Goal: Navigation & Orientation: Understand site structure

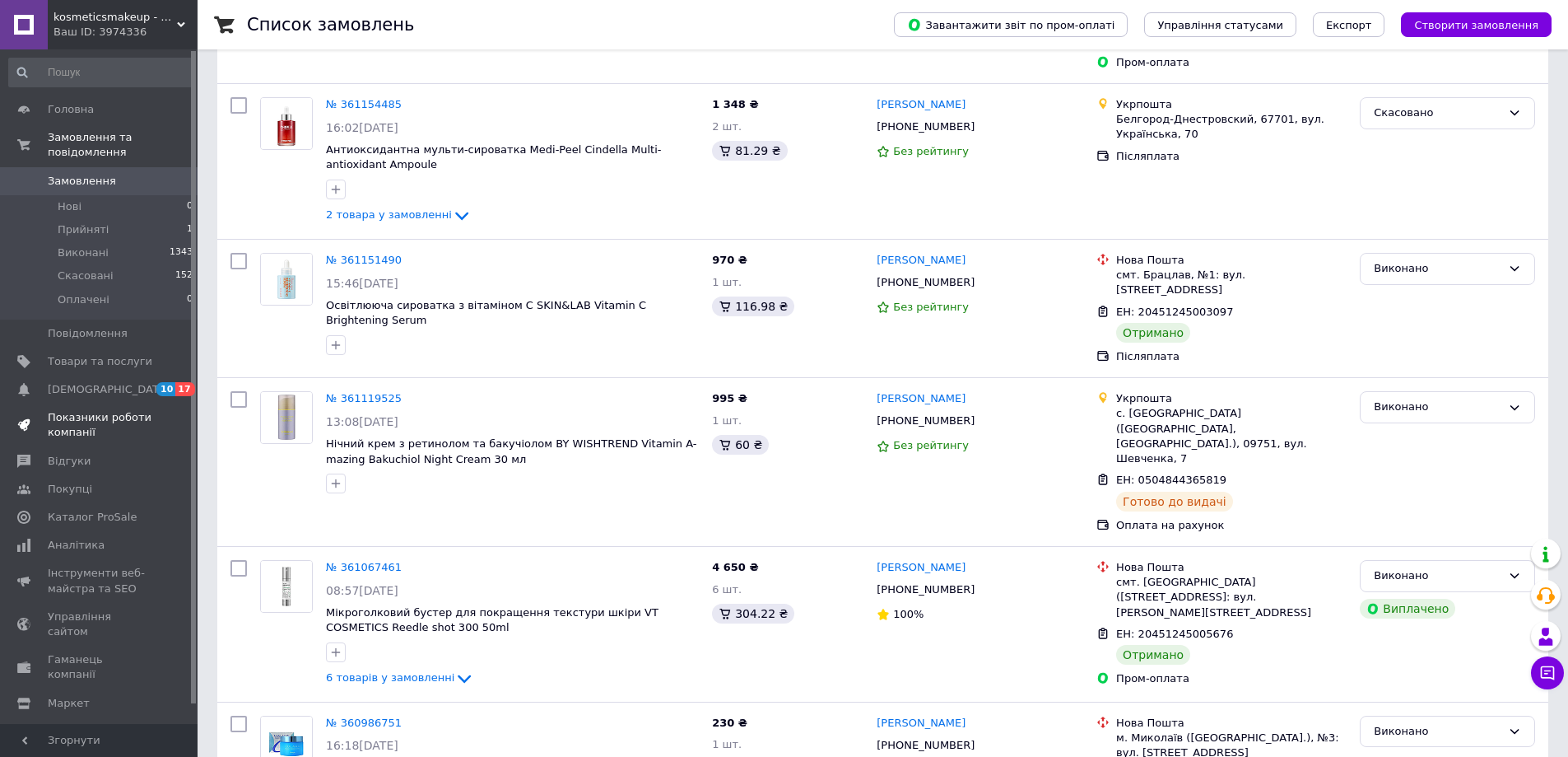
scroll to position [494, 0]
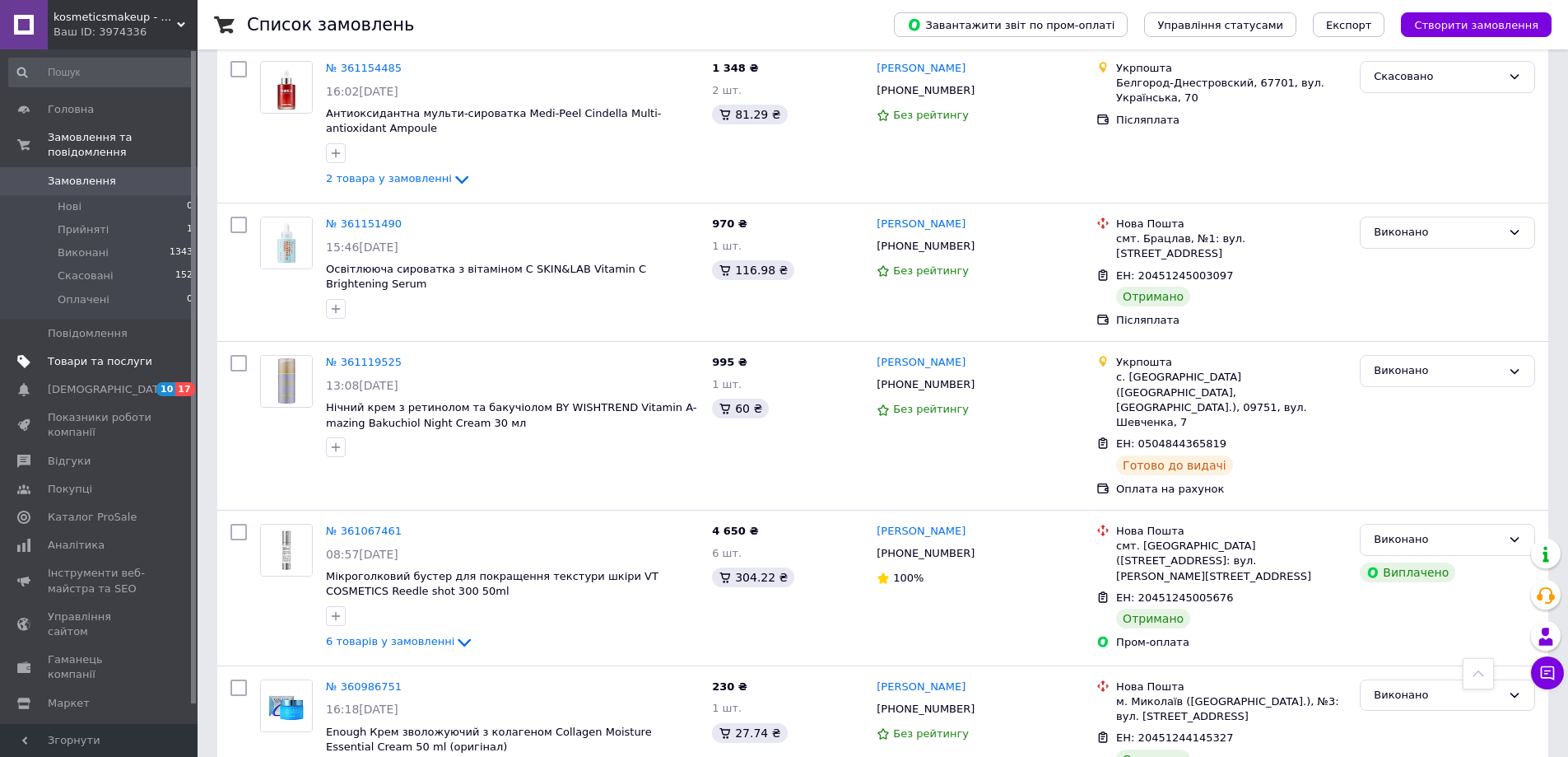
click at [114, 354] on span "Товари та послуги" at bounding box center [100, 361] width 105 height 15
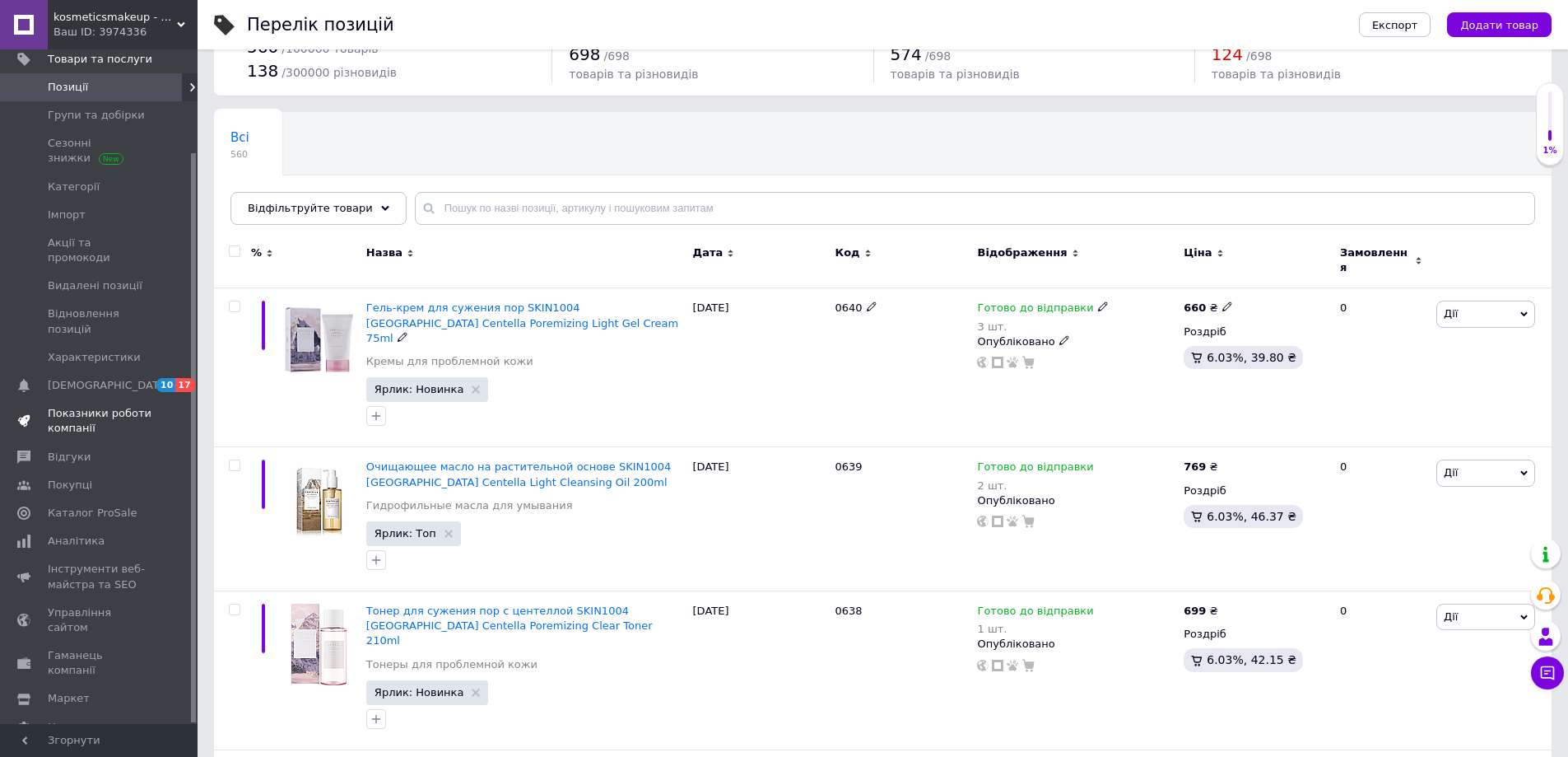
scroll to position [165, 0]
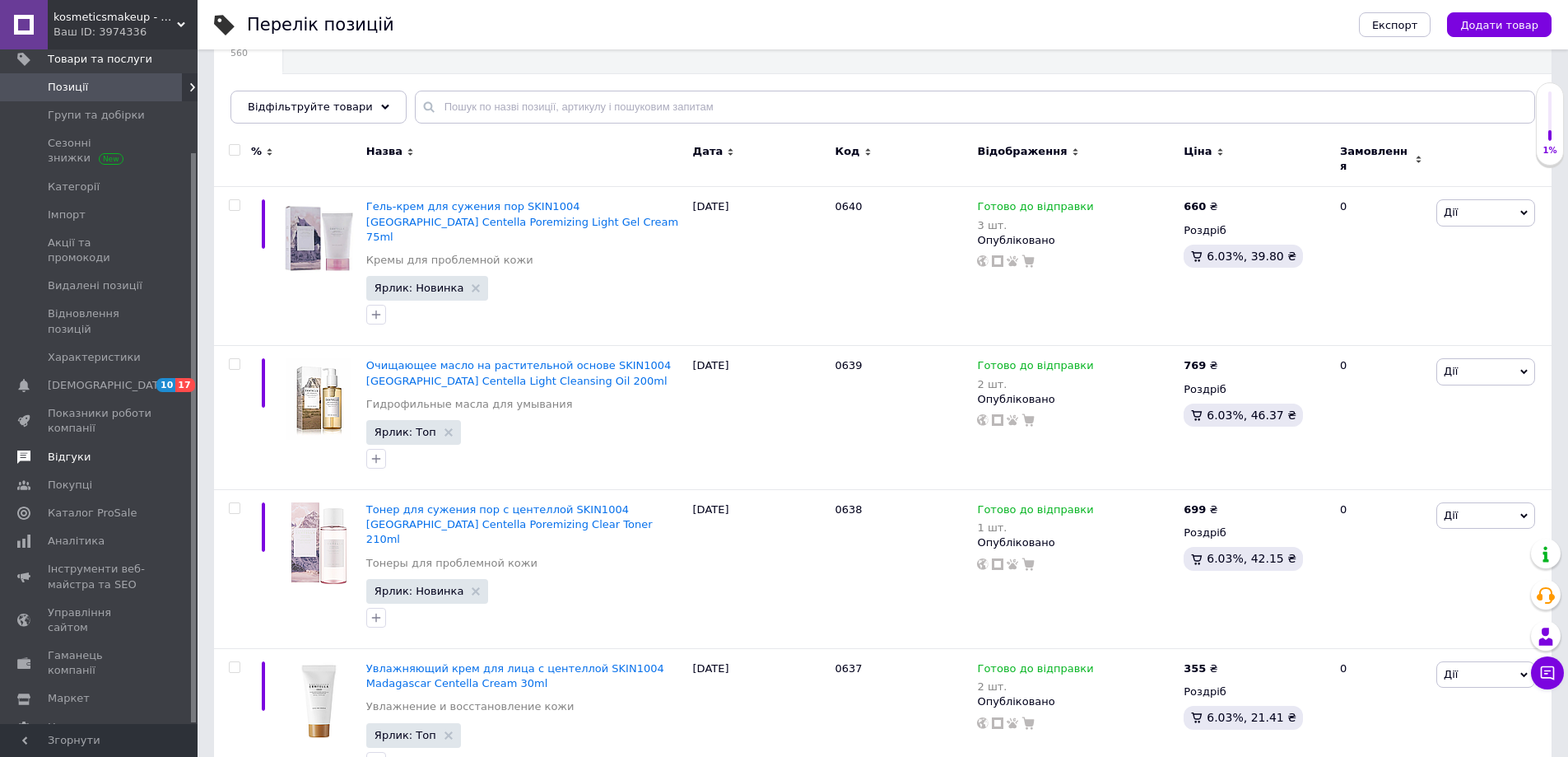
click at [118, 450] on span "Відгуки" at bounding box center [100, 457] width 105 height 15
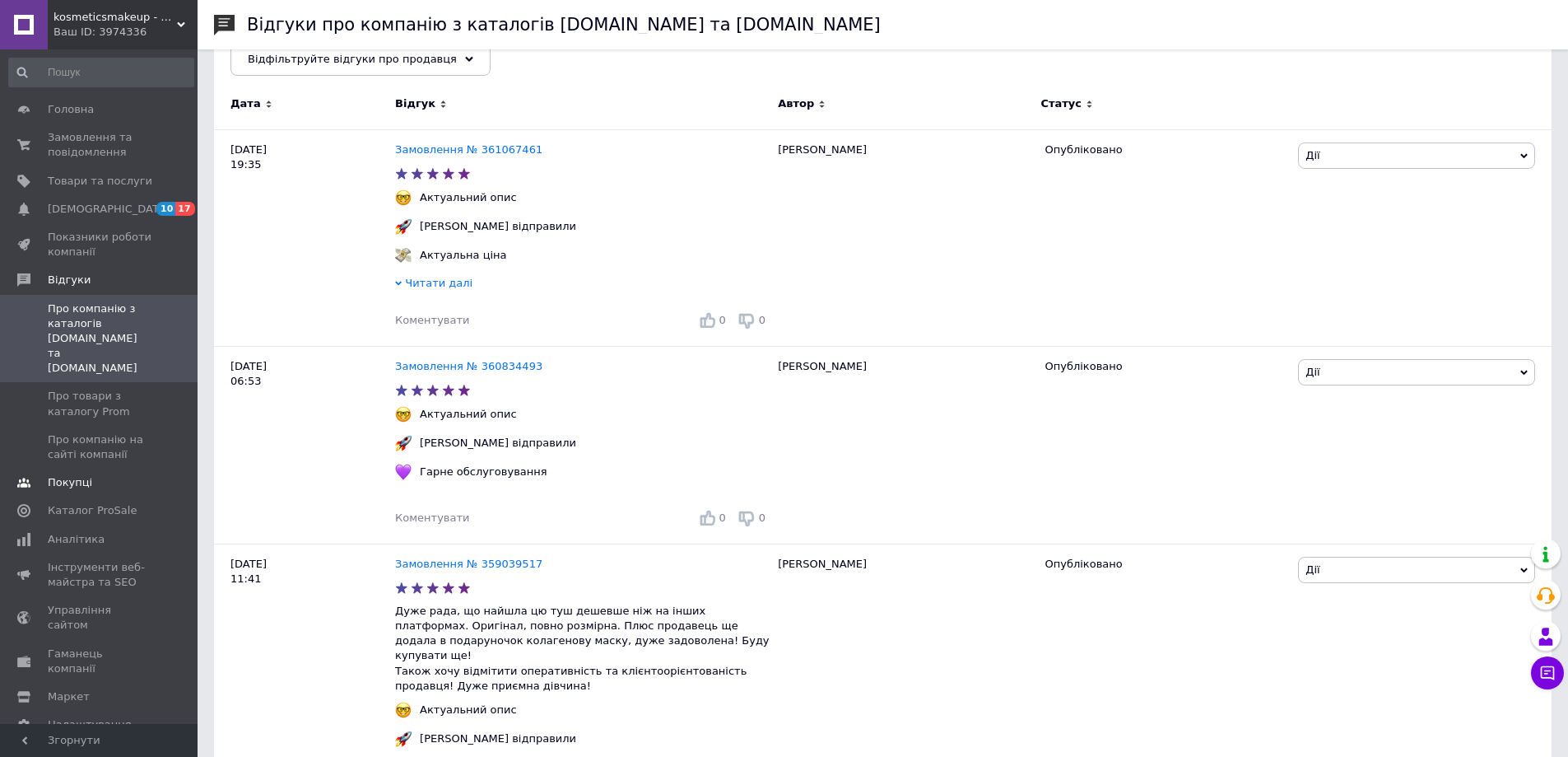
scroll to position [247, 0]
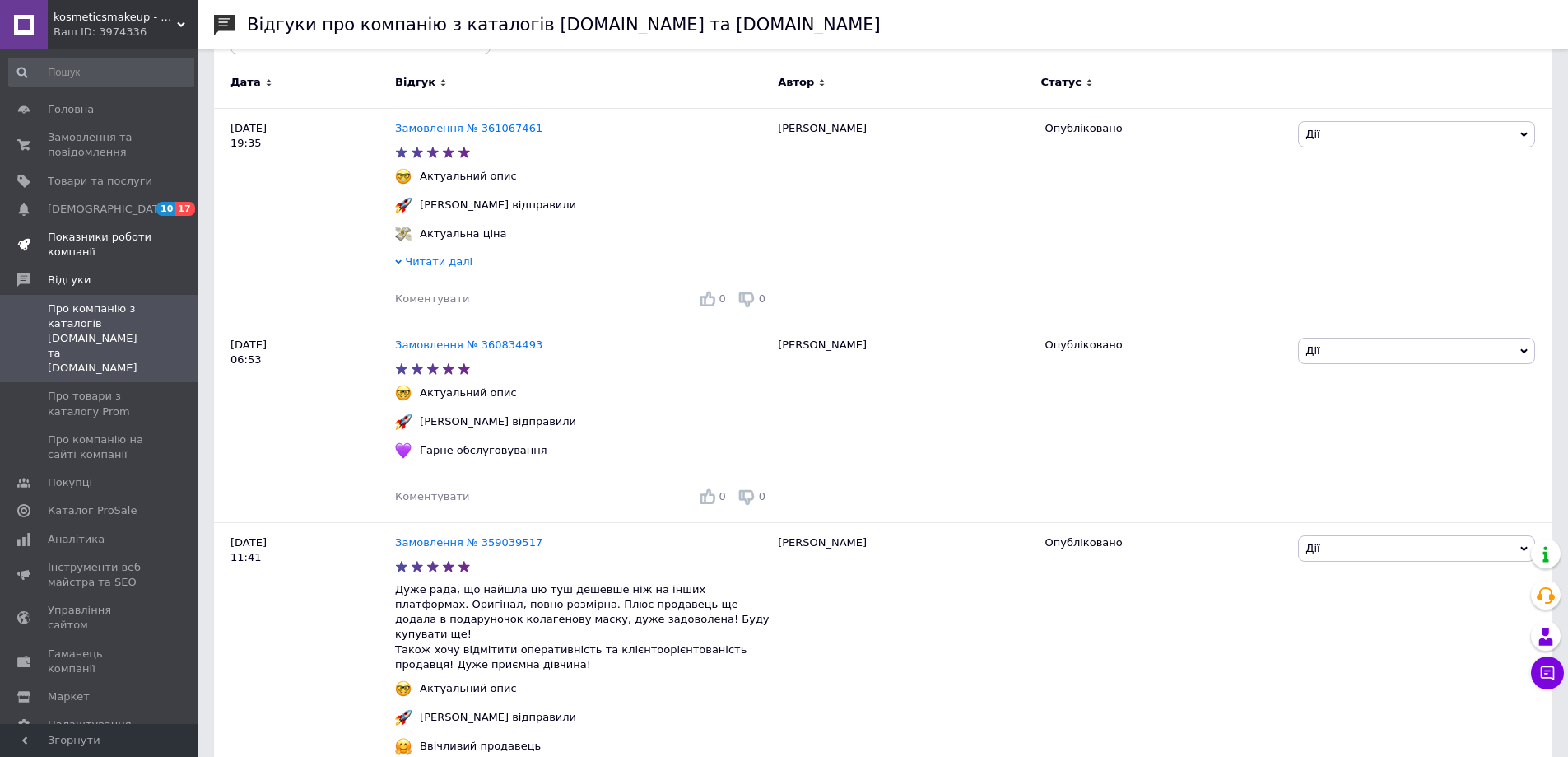
click at [128, 239] on span "Показники роботи компанії" at bounding box center [100, 245] width 105 height 30
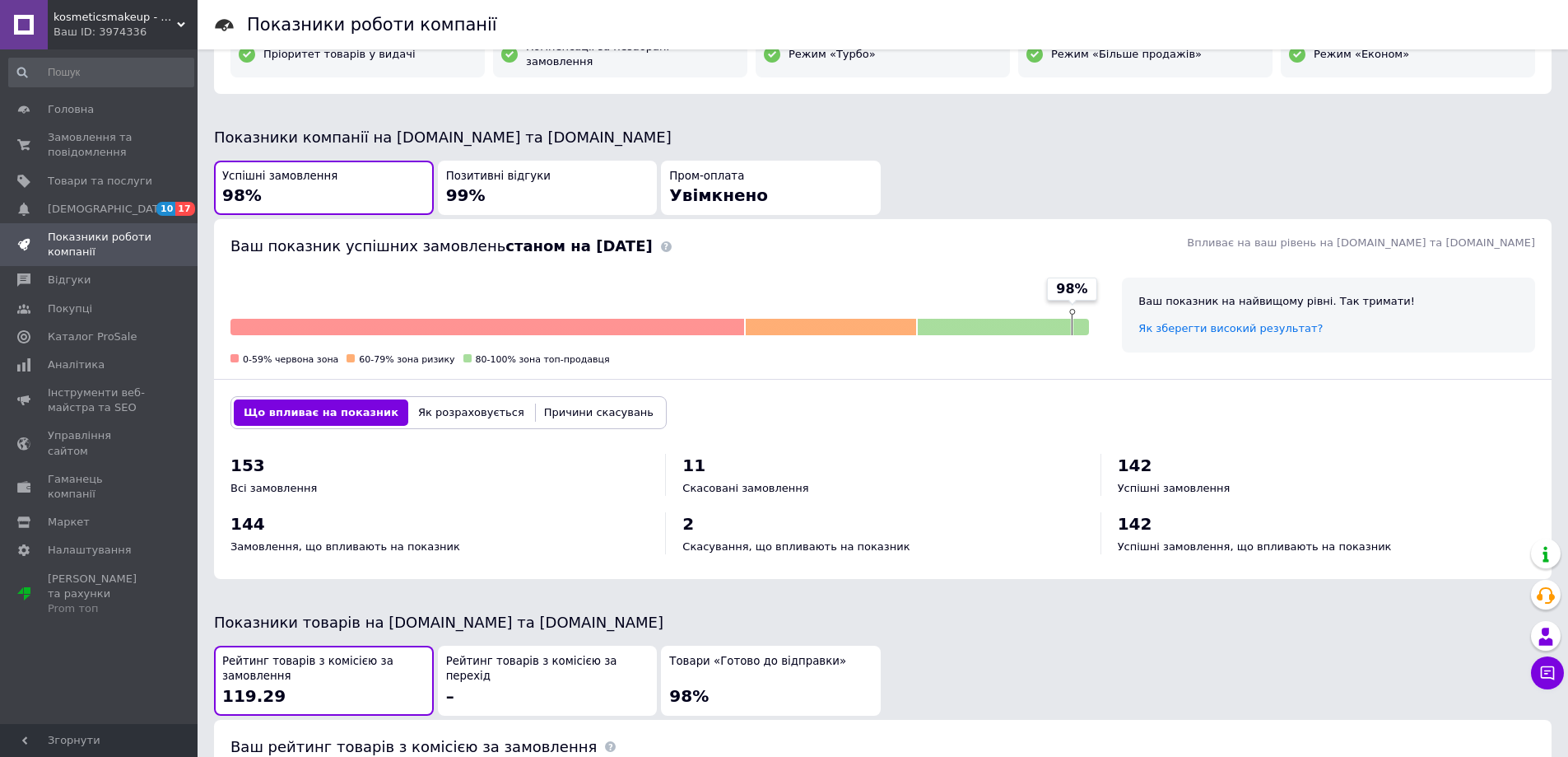
drag, startPoint x: 634, startPoint y: 343, endPoint x: 545, endPoint y: 542, distance: 218.0
click at [545, 542] on div "153 Всі замовлення 11 Скасовані замовлення 142 Успішні замовлення 144 Замовленн…" at bounding box center [883, 512] width 1305 height 117
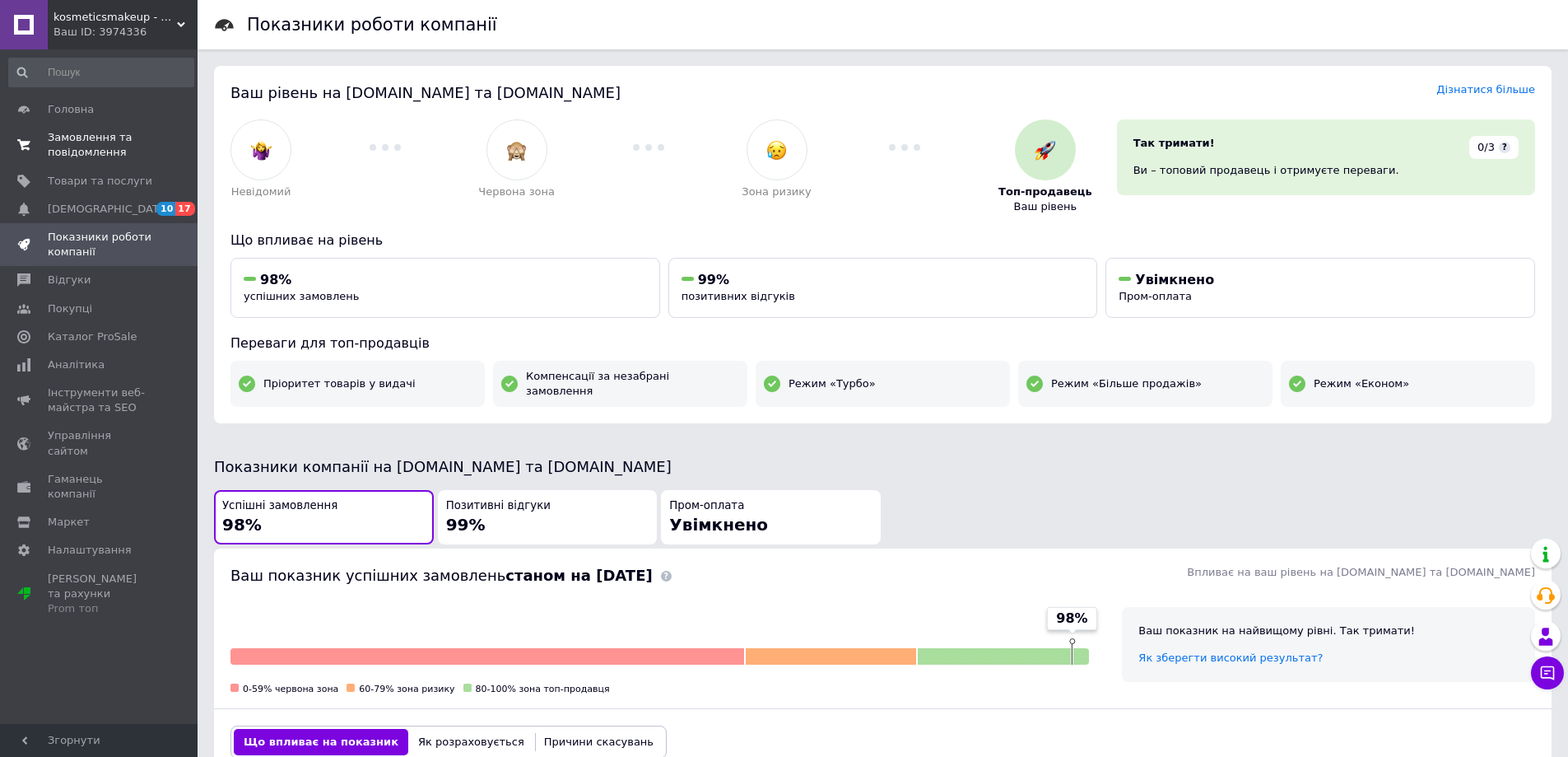
click at [164, 148] on span "0 0" at bounding box center [175, 145] width 45 height 30
